Goal: Find specific page/section: Find specific page/section

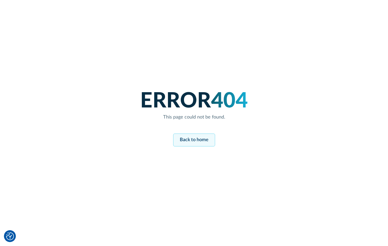
click at [185, 142] on link "Back to home" at bounding box center [194, 140] width 42 height 13
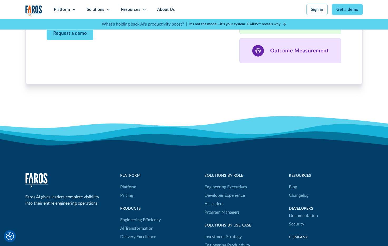
scroll to position [1732, 0]
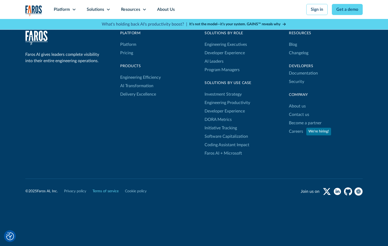
click at [99, 193] on link "Terms of service" at bounding box center [106, 192] width 26 height 6
drag, startPoint x: 109, startPoint y: 190, endPoint x: 75, endPoint y: 0, distance: 193.1
click at [103, 184] on div "© 2025 Faros AI, Inc. Privacy policy Terms of service Cookie policy Join us on" at bounding box center [194, 187] width 338 height 17
drag, startPoint x: 120, startPoint y: 192, endPoint x: 94, endPoint y: 193, distance: 26.1
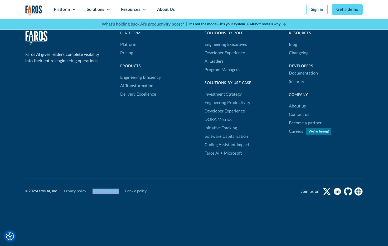
click at [94, 193] on div "© 2025 Faros AI, Inc. Privacy policy Terms of service Cookie policy" at bounding box center [85, 192] width 121 height 6
drag, startPoint x: 100, startPoint y: 193, endPoint x: 102, endPoint y: 12, distance: 181.2
